Goal: Information Seeking & Learning: Find contact information

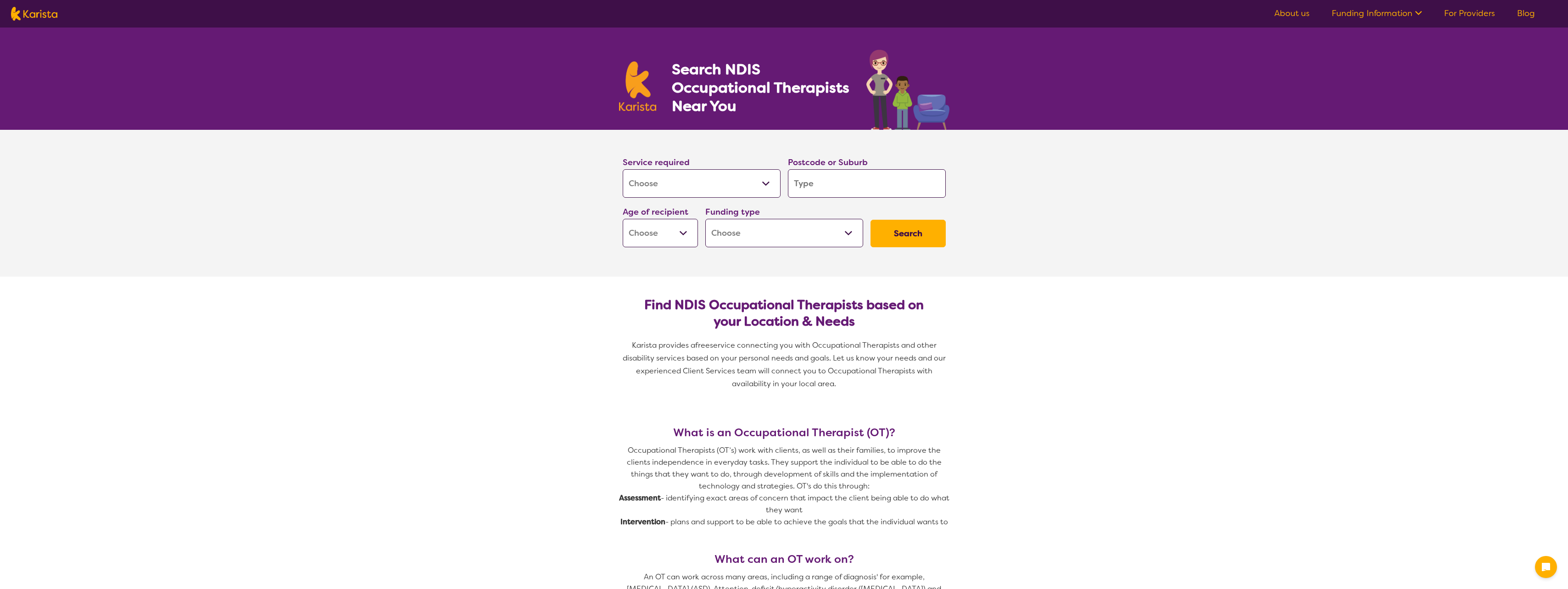
select select "[MEDICAL_DATA]"
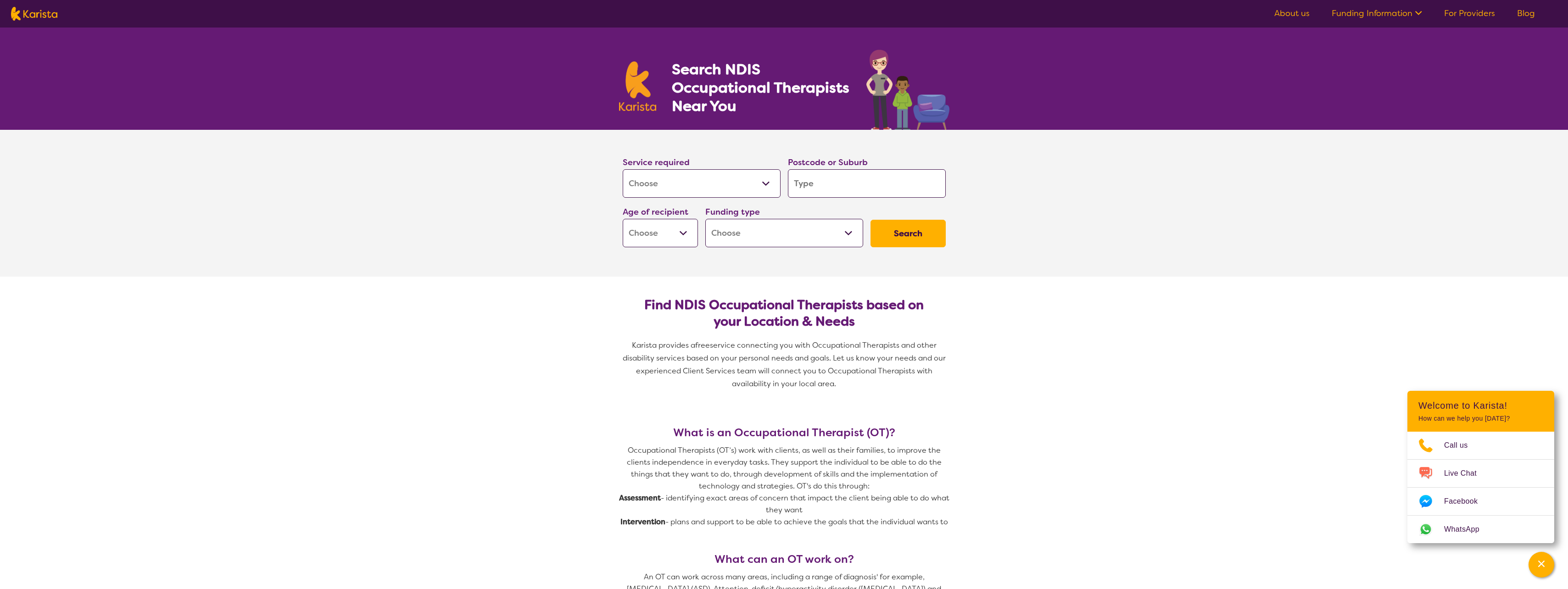
click at [879, 189] on input "search" at bounding box center [866, 183] width 158 height 29
type input "5"
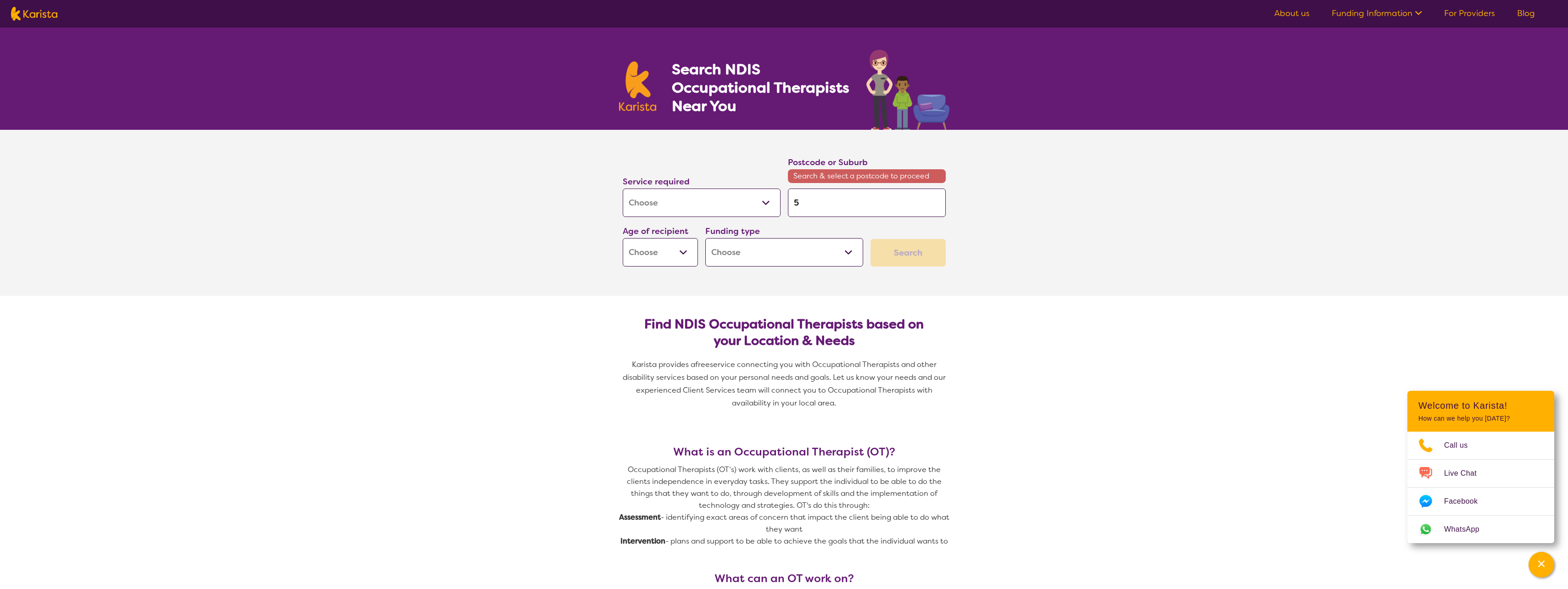
type input "52"
type input "520"
type input "5201"
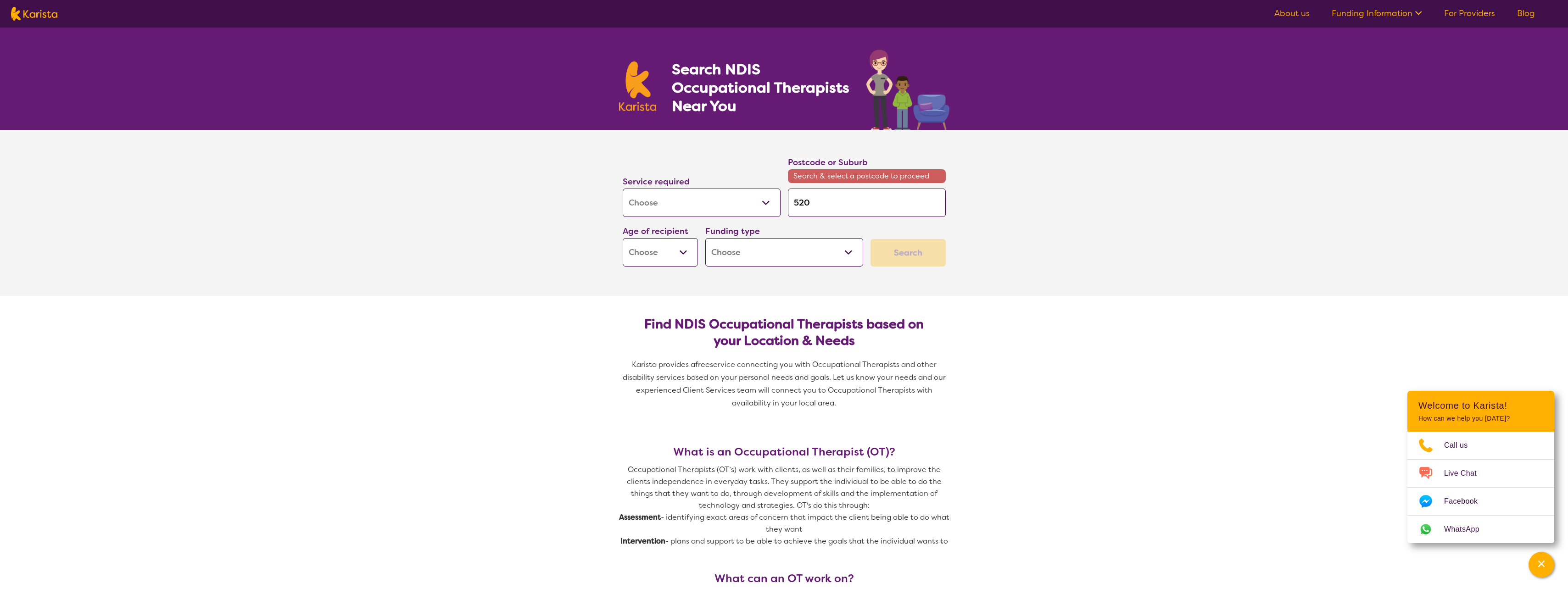
type input "5201"
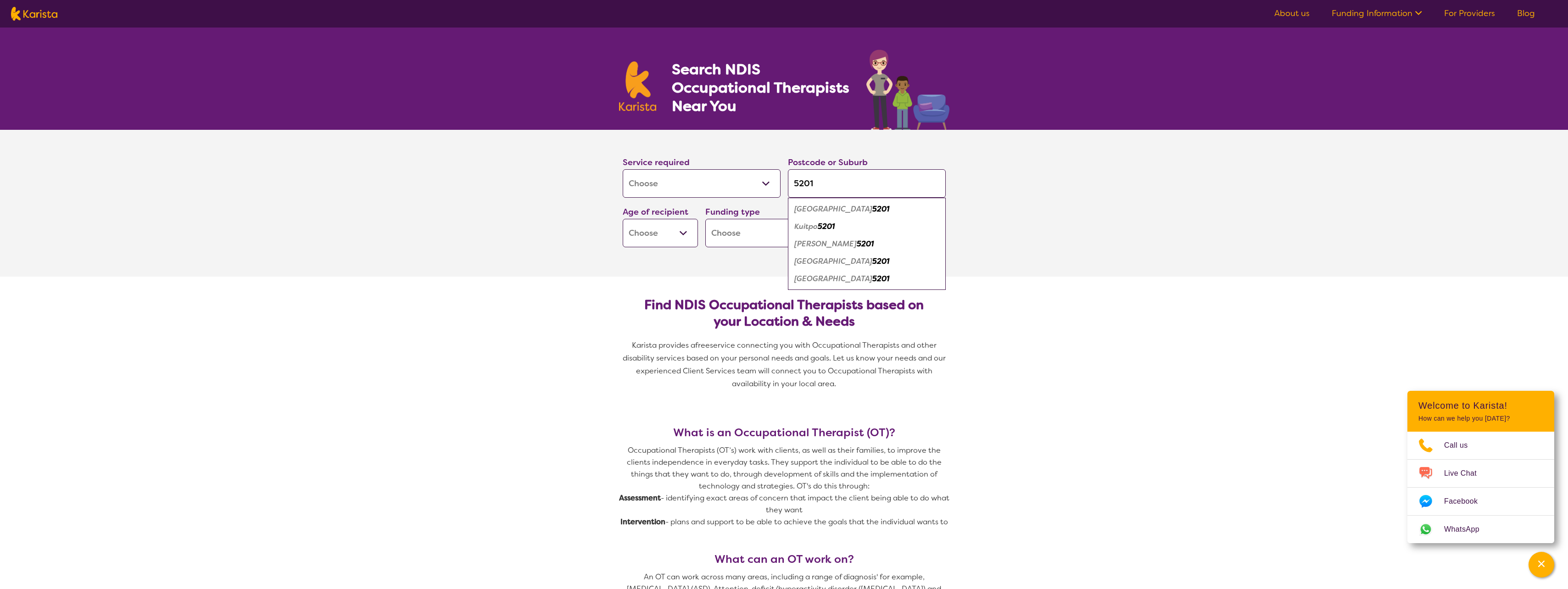
type input "5201"
click at [821, 245] on em "[PERSON_NAME]" at bounding box center [825, 244] width 63 height 10
click at [686, 237] on select "Early Childhood - 0 to 9 Child - 10 to 11 Adolescent - 12 to 17 Adult - 18 to 6…" at bounding box center [660, 233] width 75 height 29
select select "AD"
click at [623, 219] on select "Early Childhood - 0 to 9 Child - 10 to 11 Adolescent - 12 to 17 Adult - 18 to 6…" at bounding box center [660, 233] width 75 height 29
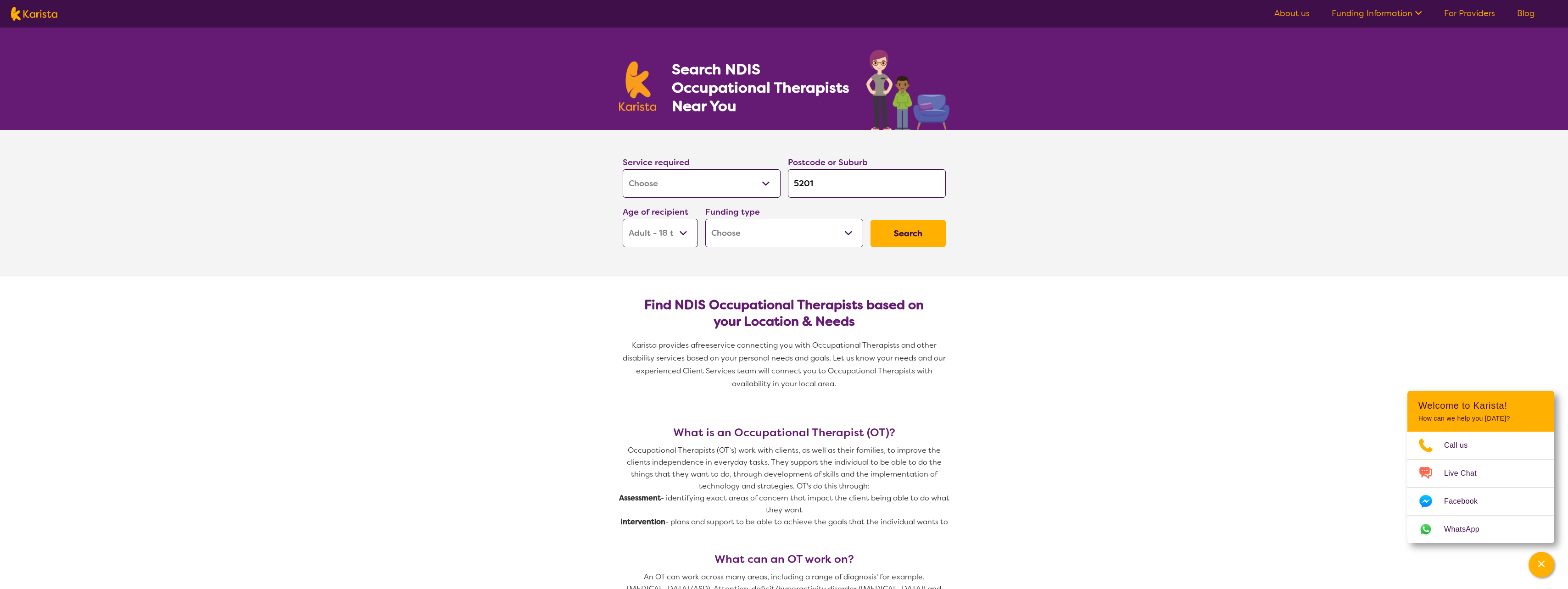
select select "AD"
click at [838, 232] on select "Home Care Package (HCP) National Disability Insurance Scheme (NDIS) I don't know" at bounding box center [784, 233] width 158 height 29
select select "NDIS"
click at [705, 219] on select "Home Care Package (HCP) National Disability Insurance Scheme (NDIS) I don't know" at bounding box center [784, 233] width 158 height 29
select select "NDIS"
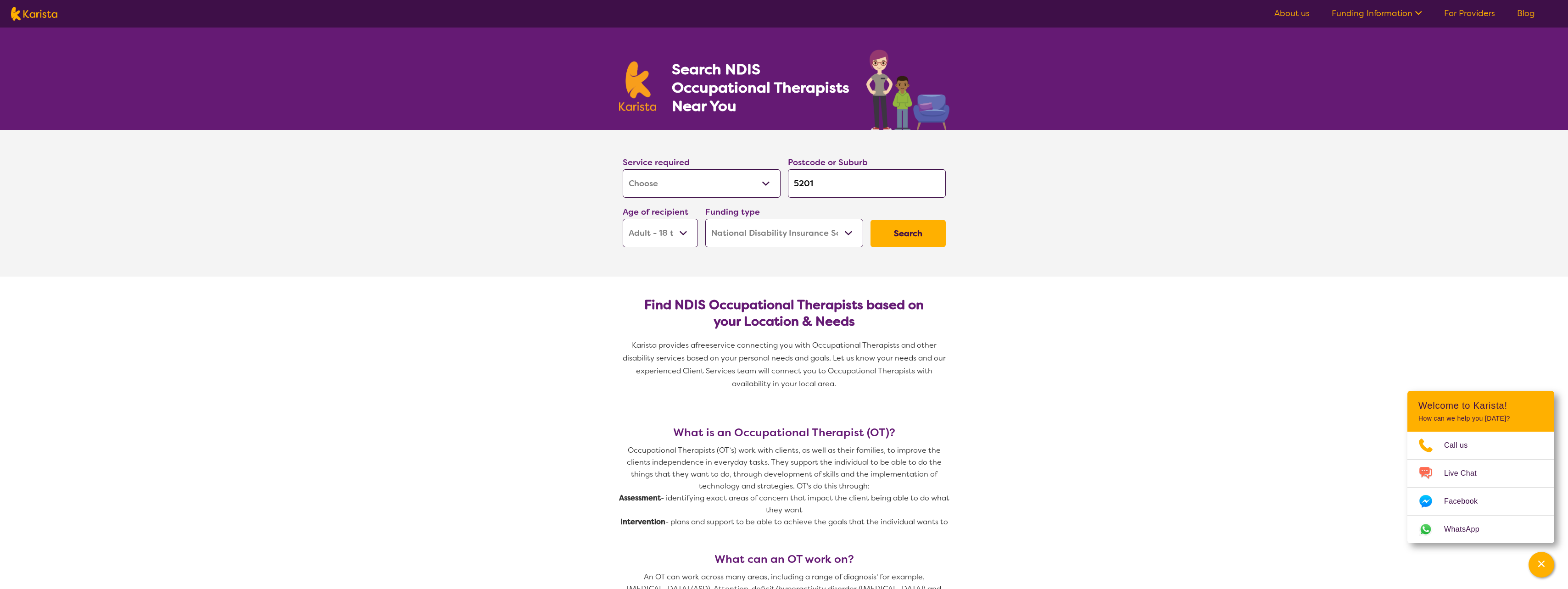
click at [903, 239] on button "Search" at bounding box center [908, 233] width 75 height 27
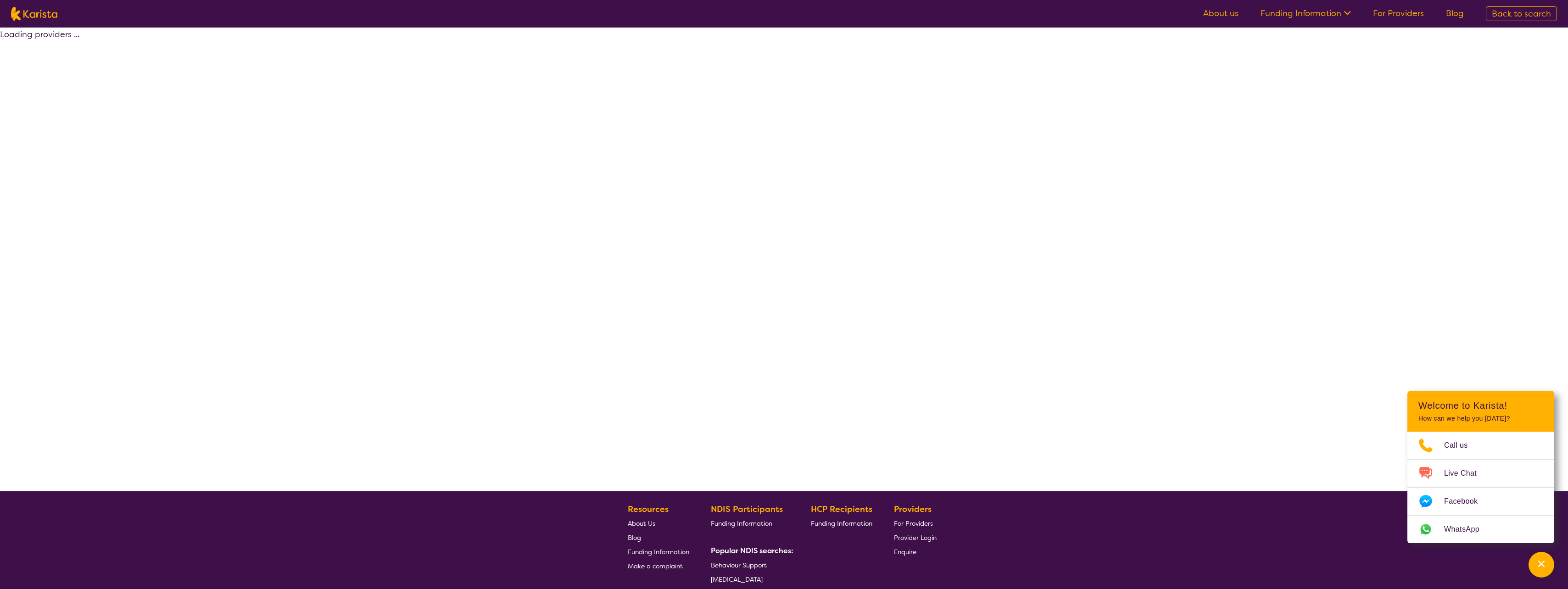
select select "by_score"
